Goal: Transaction & Acquisition: Purchase product/service

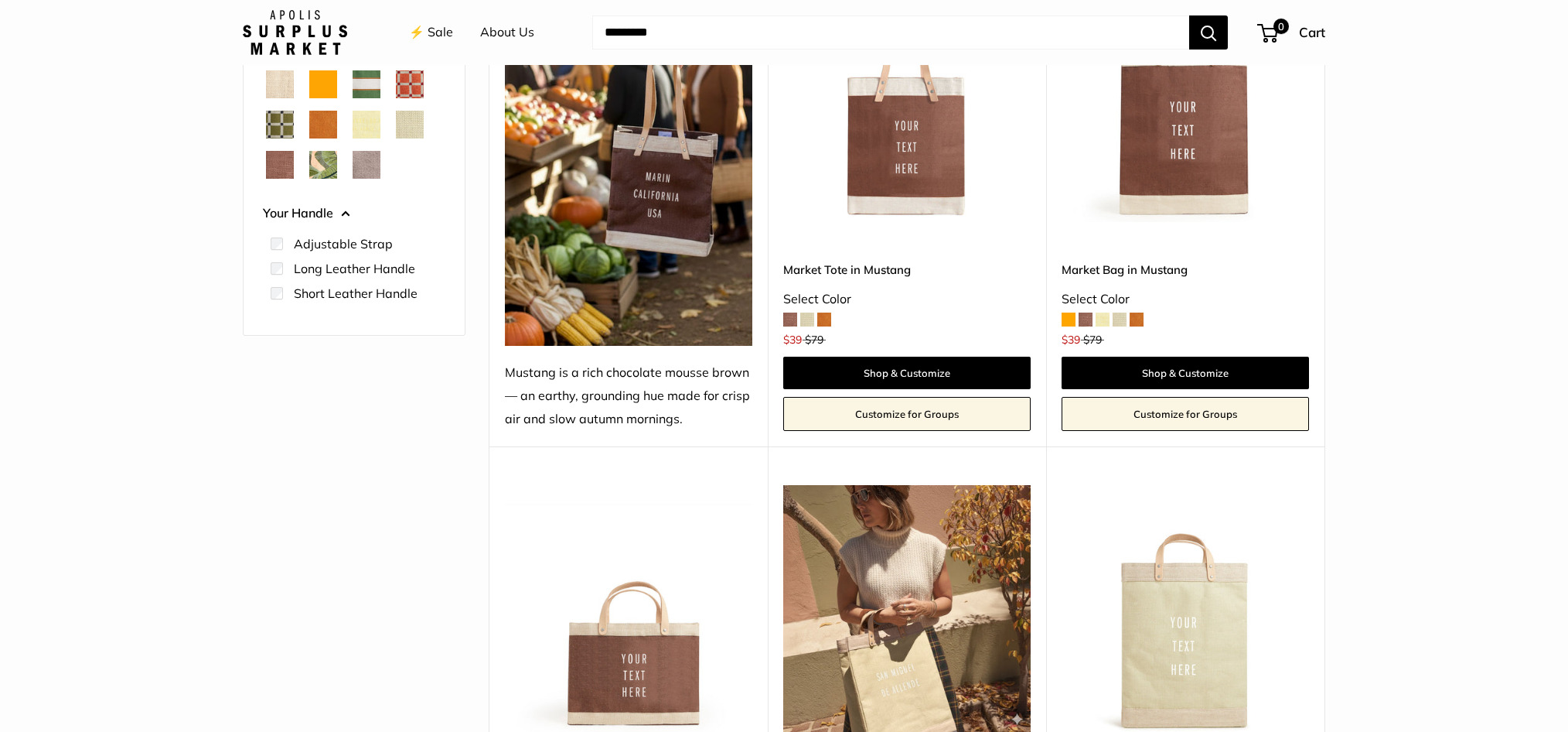
scroll to position [358, 0]
click at [1104, 321] on span at bounding box center [1103, 320] width 14 height 14
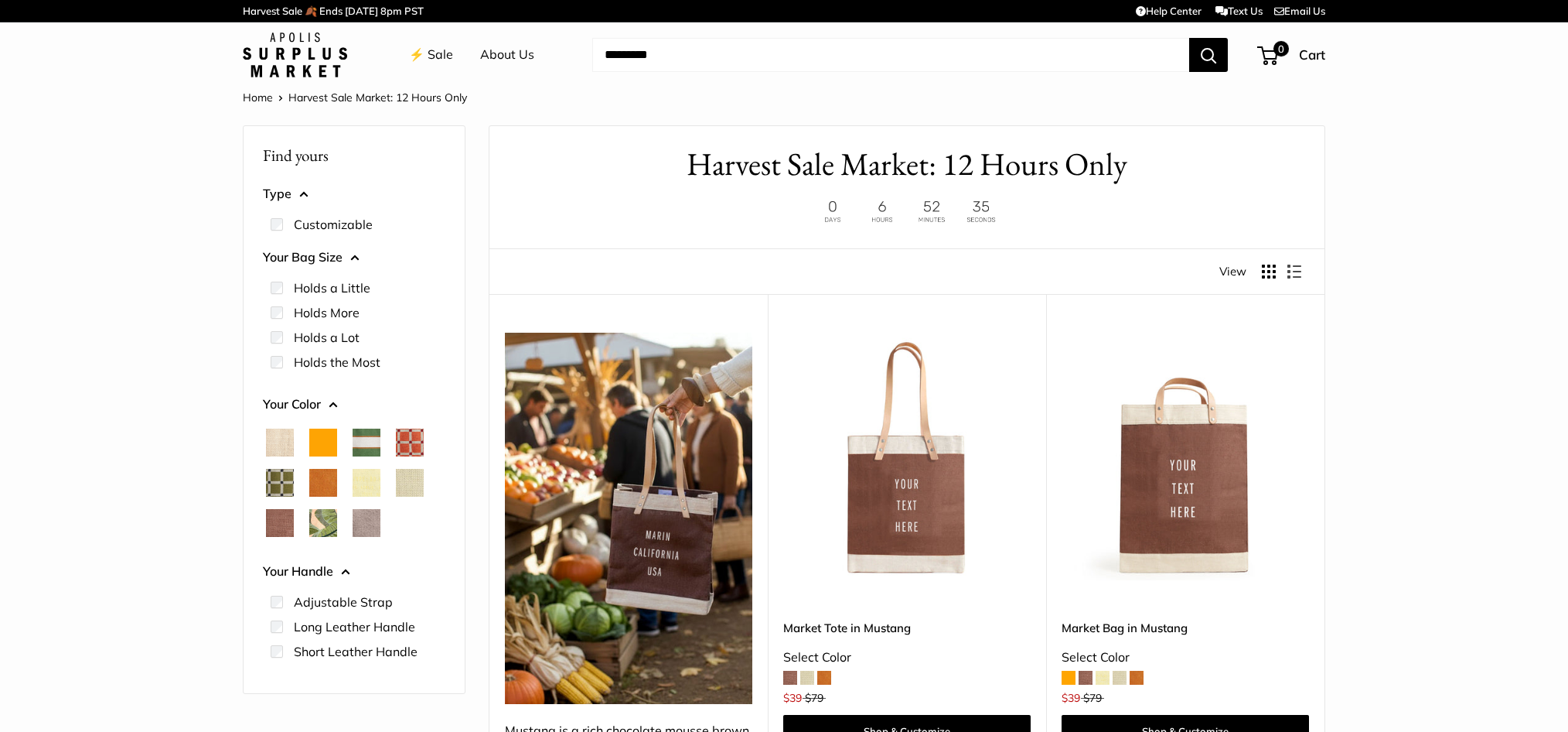
scroll to position [0, 0]
click at [369, 520] on span "Taupe" at bounding box center [366, 523] width 27 height 27
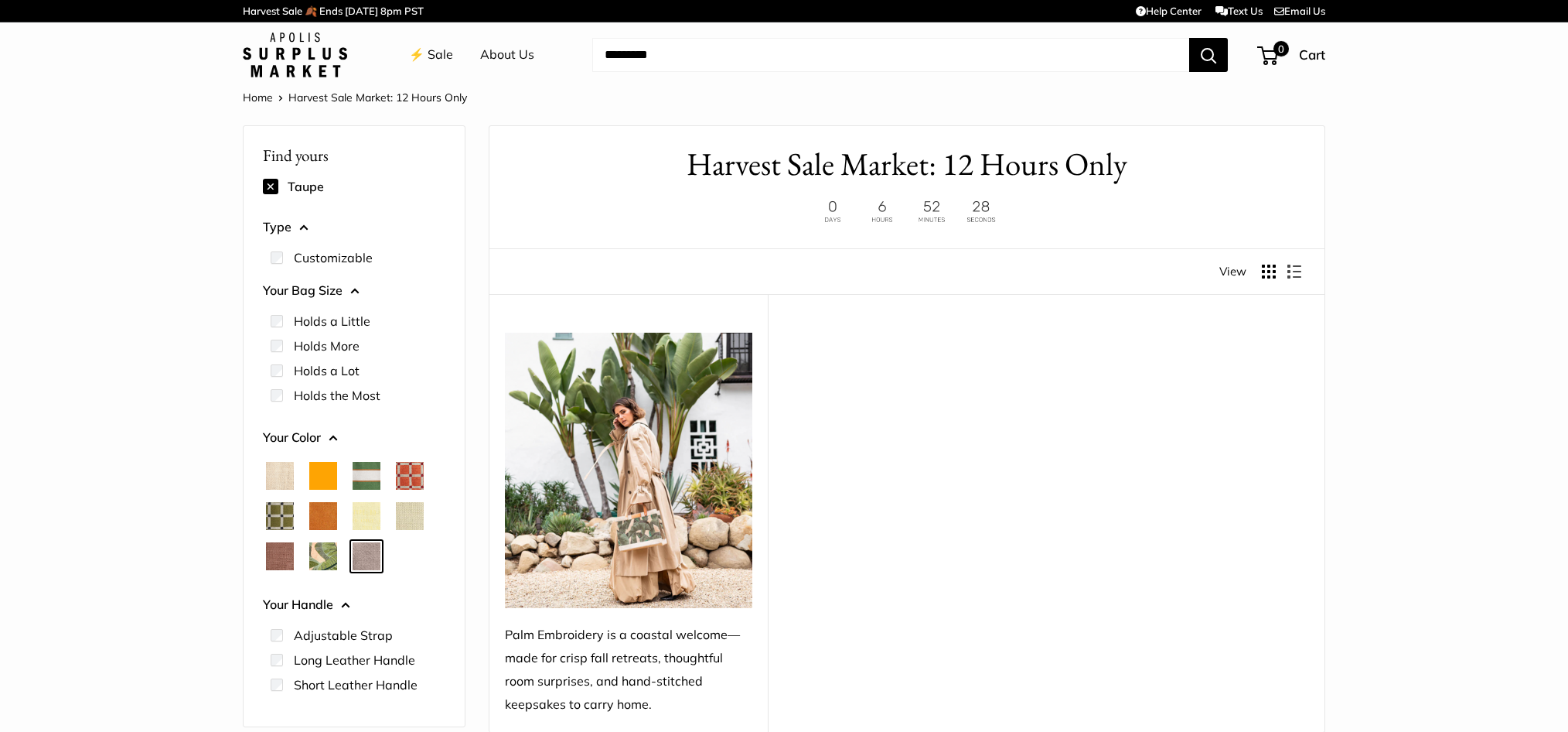
click at [281, 566] on span "Mustang" at bounding box center [279, 555] width 27 height 27
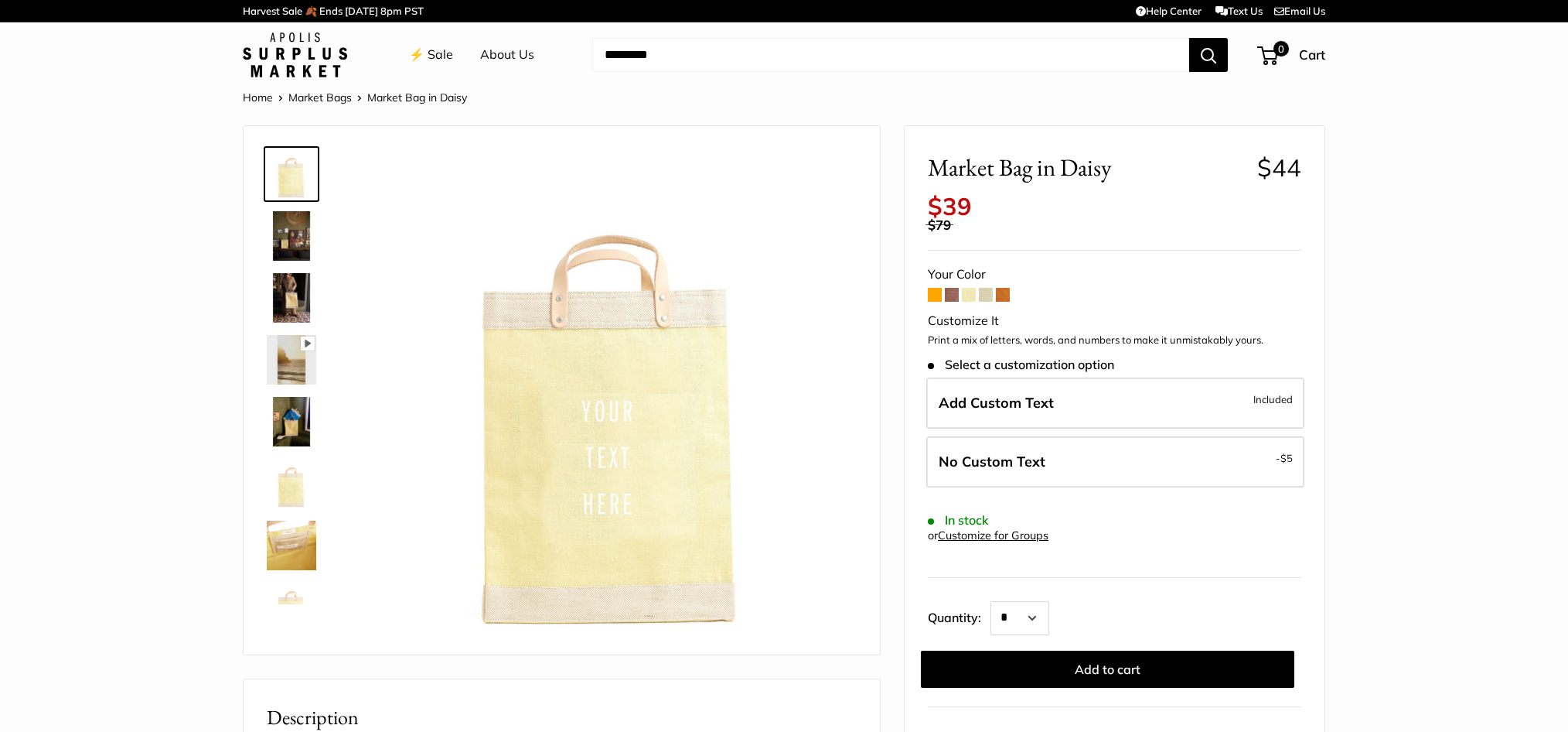
click at [984, 288] on span at bounding box center [985, 295] width 14 height 14
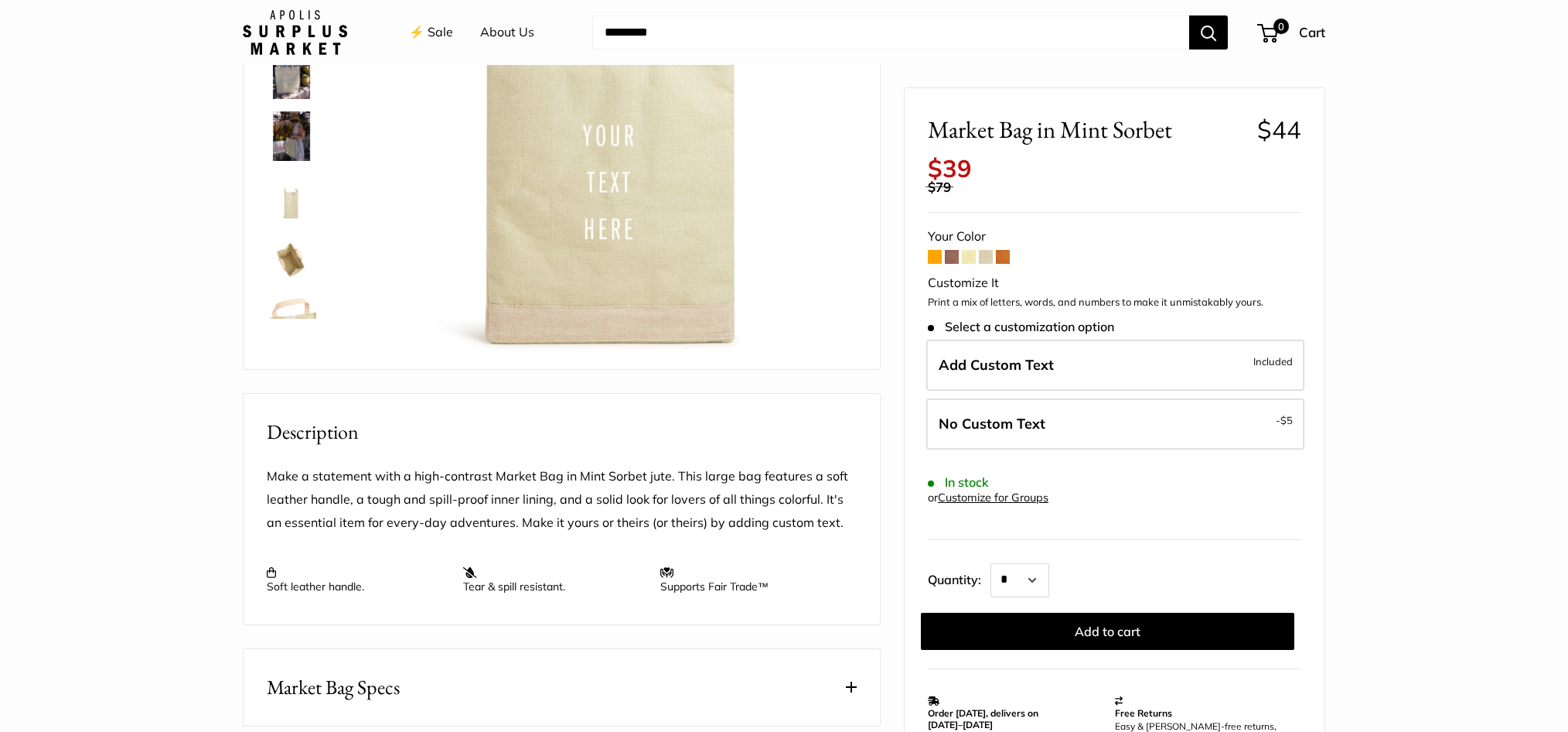
scroll to position [216, 0]
